Goal: Information Seeking & Learning: Learn about a topic

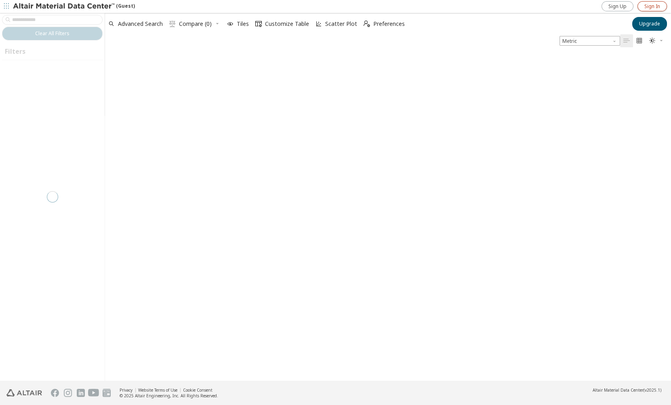
click at [656, 5] on span "Sign In" at bounding box center [653, 6] width 16 height 6
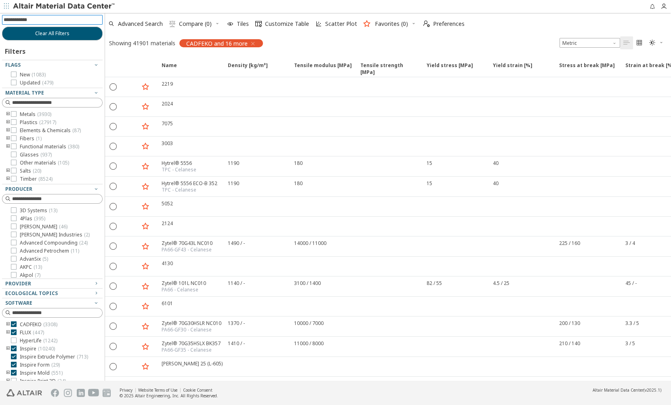
click at [38, 20] on input at bounding box center [53, 19] width 99 height 9
type input "********"
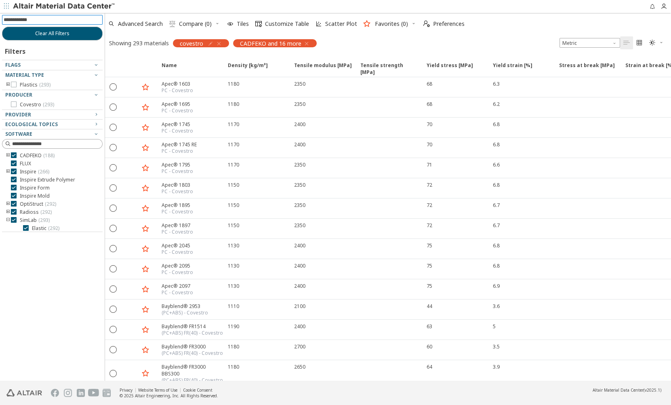
click at [32, 23] on input at bounding box center [53, 19] width 99 height 9
type input "***"
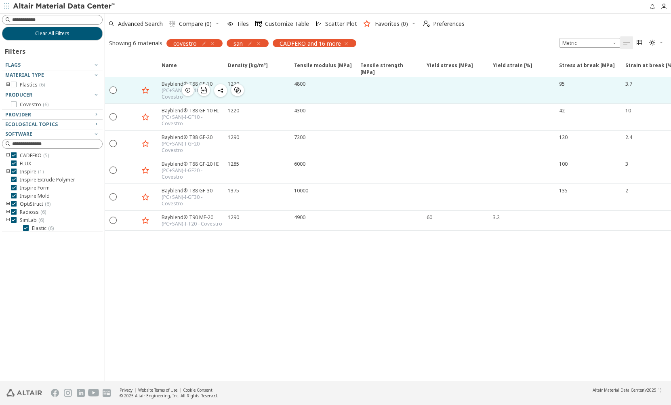
click at [168, 86] on div "Bayblend® T88 GF-10" at bounding box center [192, 83] width 61 height 7
click at [165, 83] on div "Bayblend® T88 GF-10" at bounding box center [192, 83] width 61 height 7
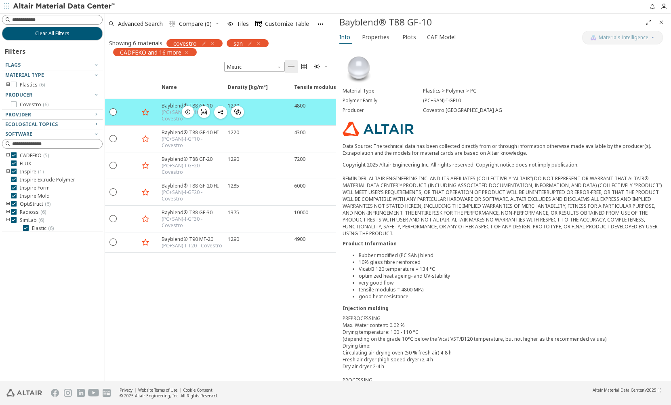
click at [168, 110] on div "(PC+SAN)-I-GF10 - Covestro" at bounding box center [192, 115] width 61 height 13
click at [409, 36] on span "Plots" at bounding box center [410, 37] width 14 height 13
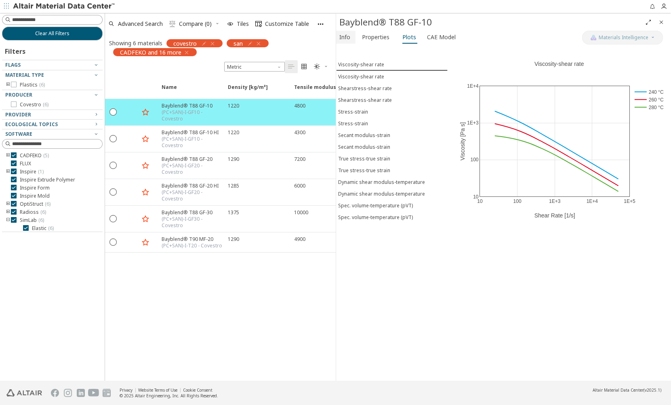
click at [351, 37] on button "Info" at bounding box center [345, 37] width 19 height 13
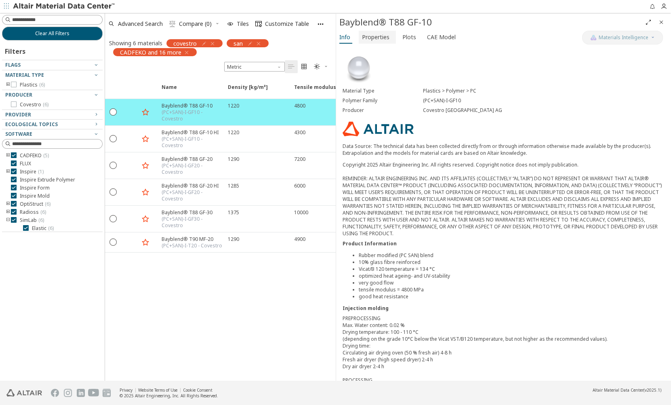
click at [379, 39] on span "Properties" at bounding box center [375, 37] width 27 height 13
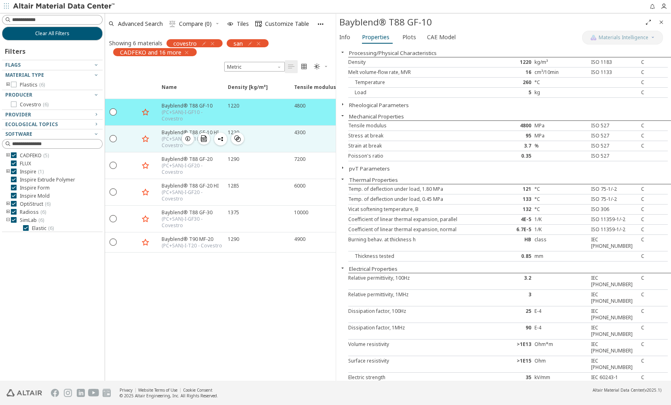
click at [160, 137] on div "Bayblend® T88 GF-10 HI (PC+SAN)-I-GF10 - Covestro  " at bounding box center [190, 139] width 66 height 26
click at [165, 139] on div "(PC+SAN)-I-GF10 - Covestro" at bounding box center [192, 142] width 61 height 13
click at [173, 140] on div "(PC+SAN)-I-GF10 - Covestro" at bounding box center [192, 142] width 61 height 13
